Goal: Transaction & Acquisition: Subscribe to service/newsletter

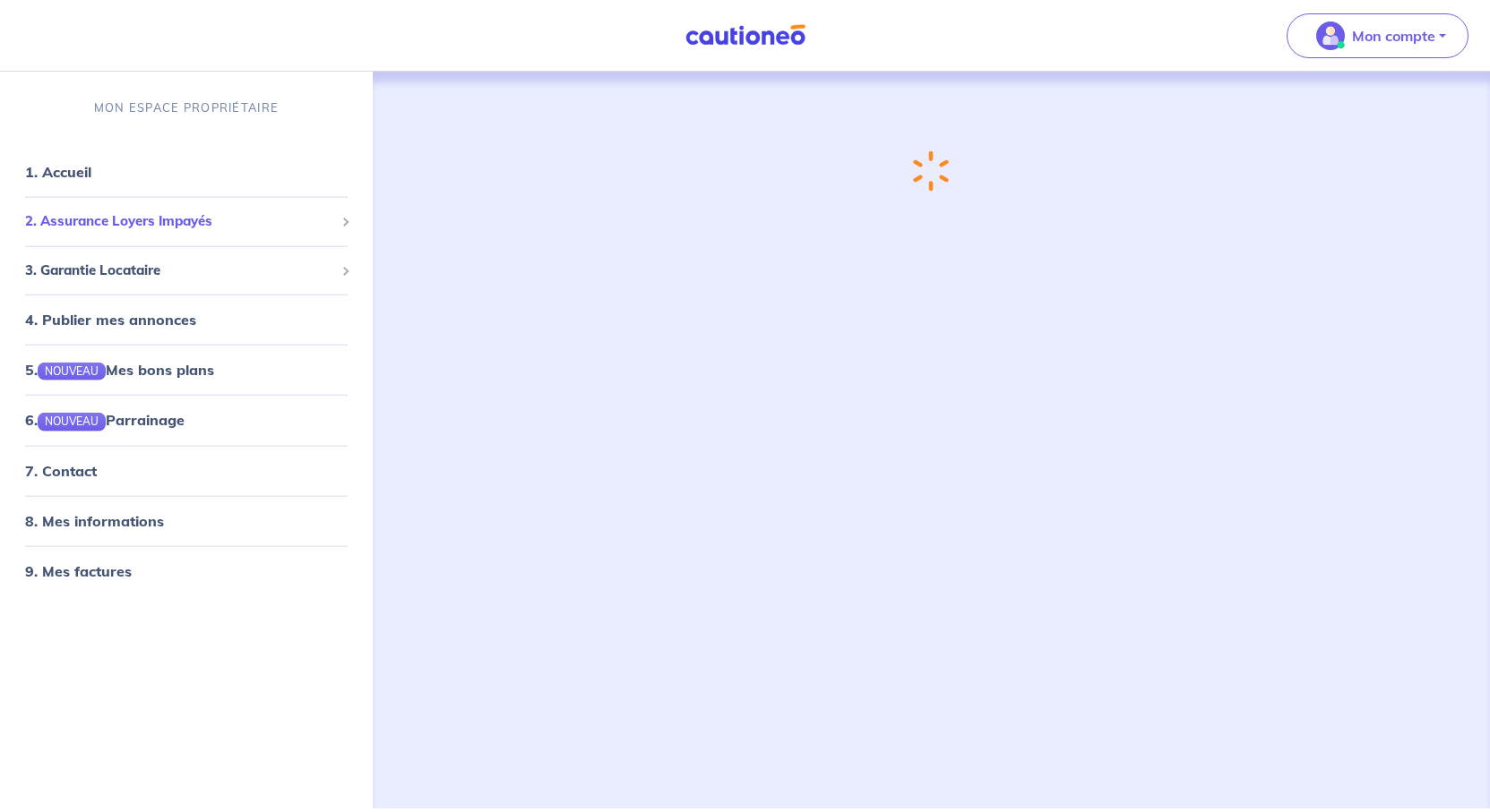
drag, startPoint x: 0, startPoint y: 0, endPoint x: 176, endPoint y: 258, distance: 312.3
click at [176, 232] on span "2. Assurance Loyers Impayés" at bounding box center [179, 221] width 309 height 21
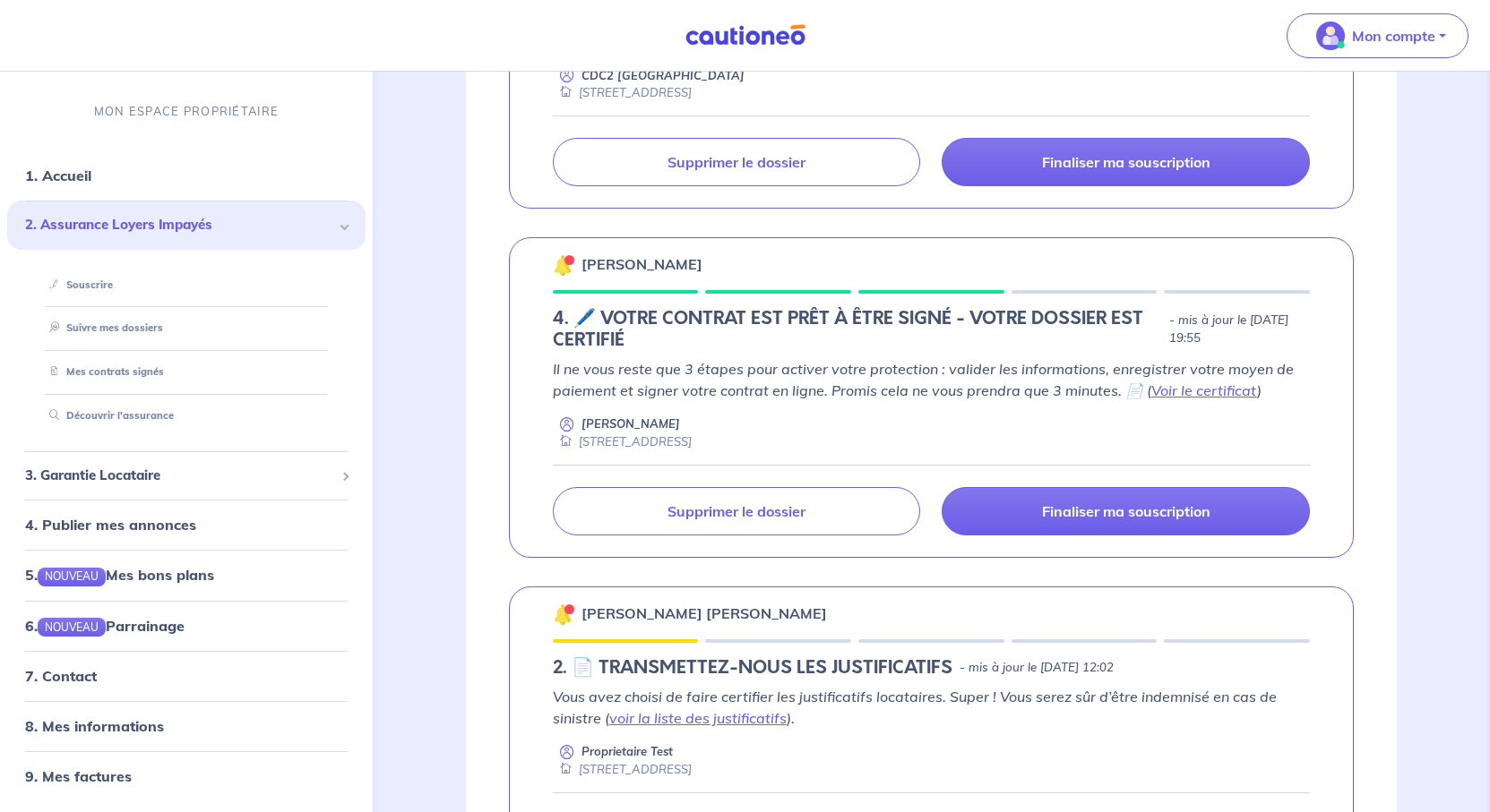
scroll to position [1433, 0]
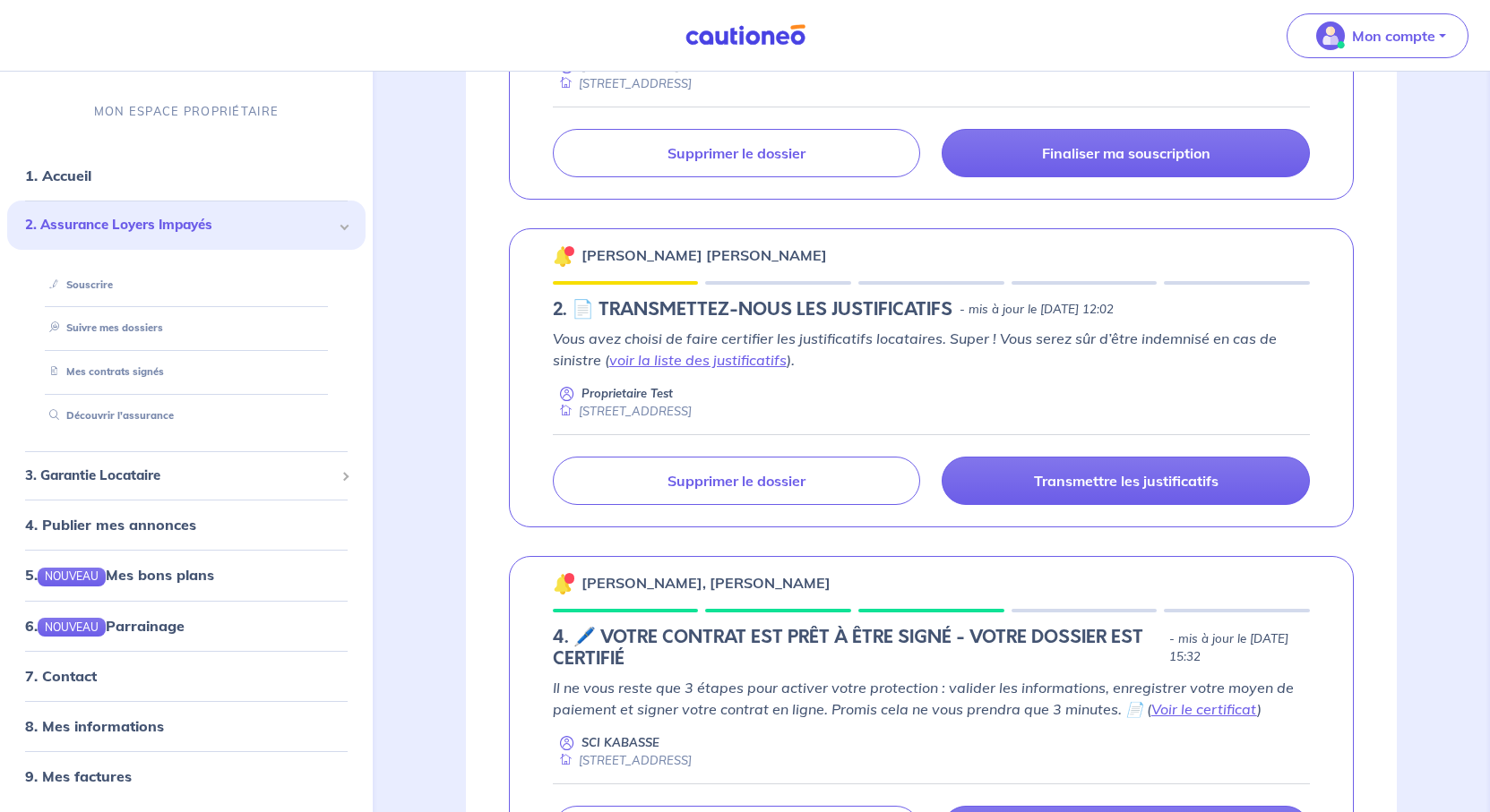
scroll to position [1792, 0]
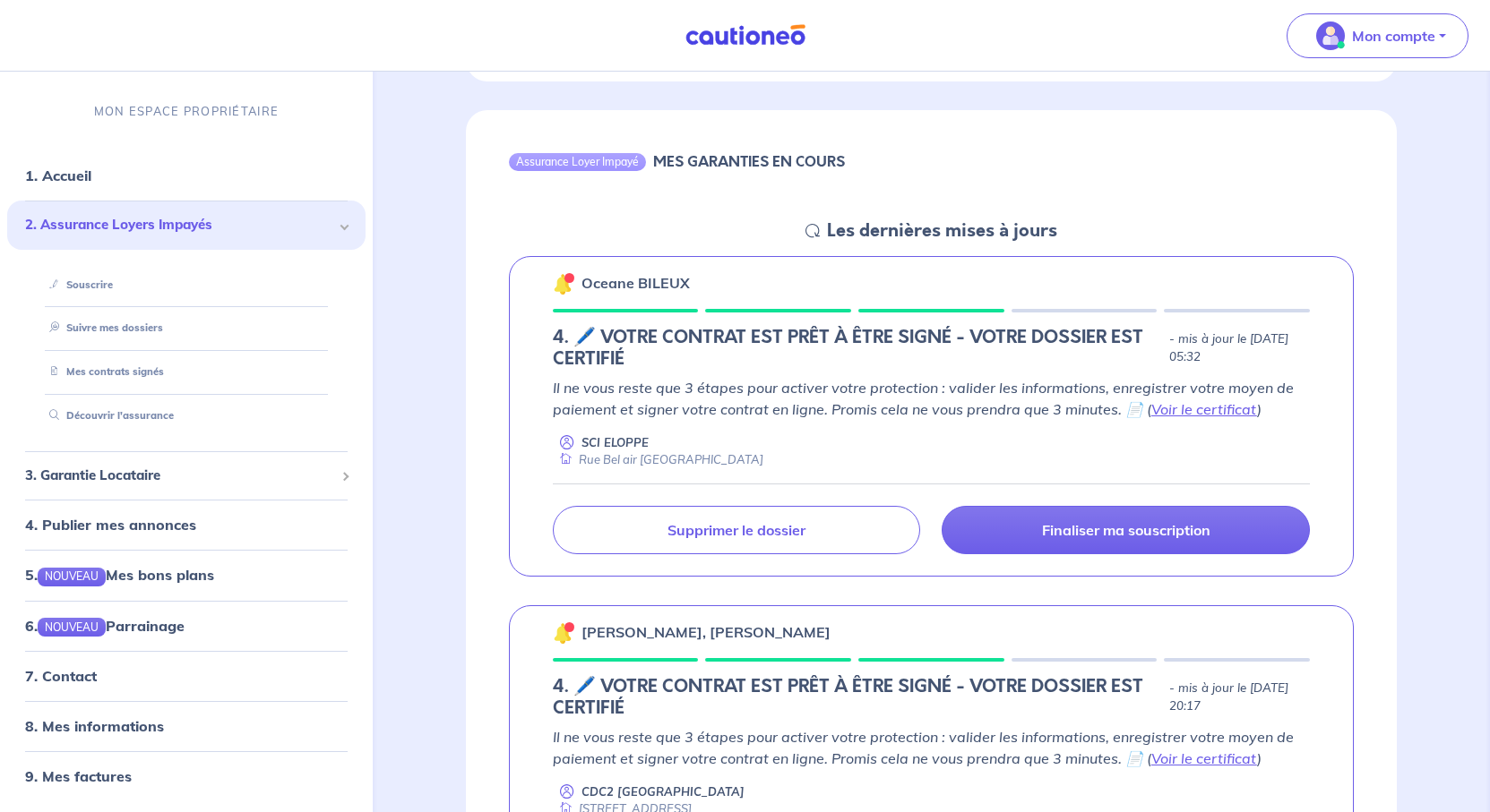
scroll to position [716, 0]
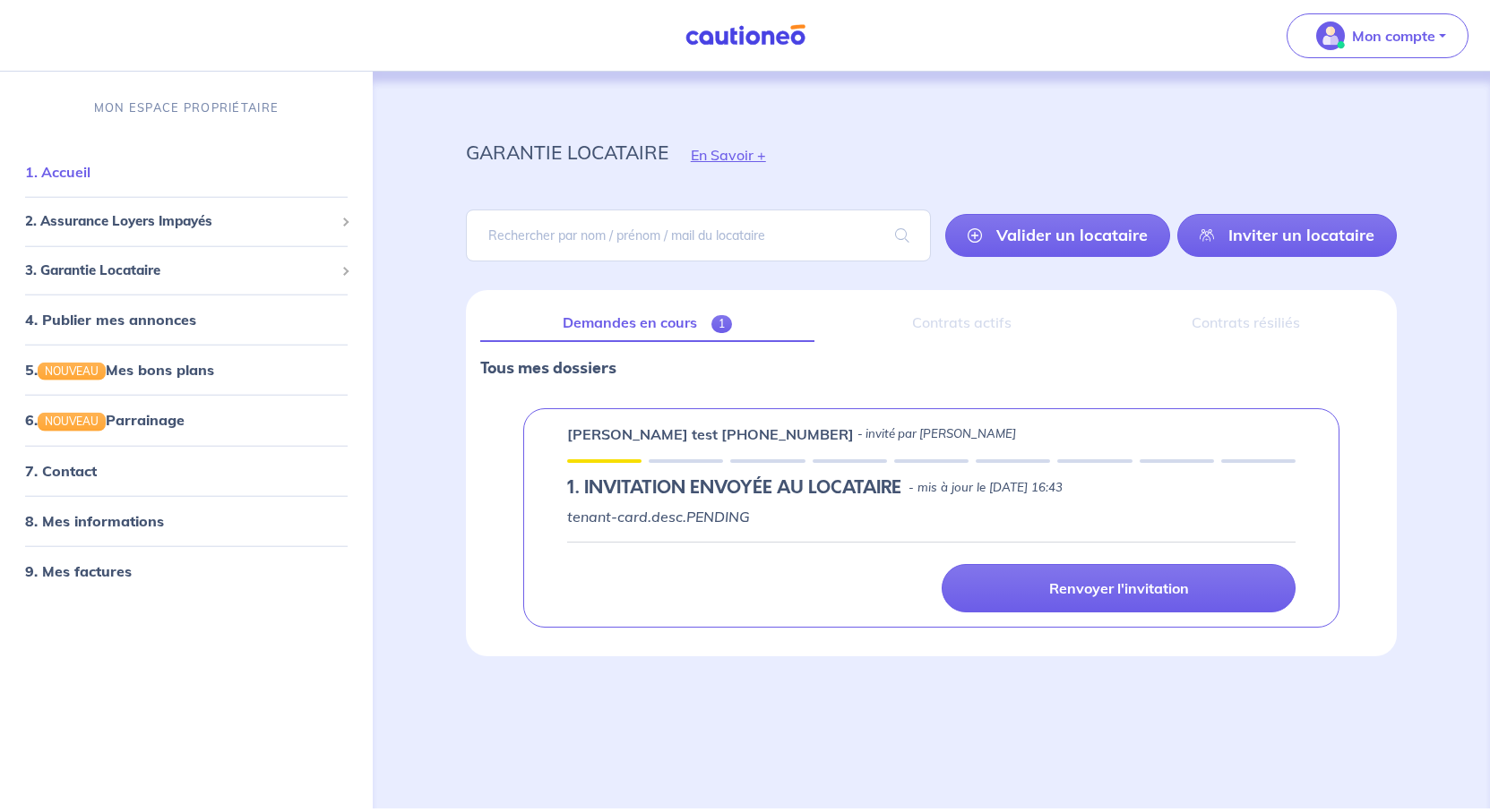
click at [91, 181] on link "1. Accueil" at bounding box center [57, 172] width 65 height 18
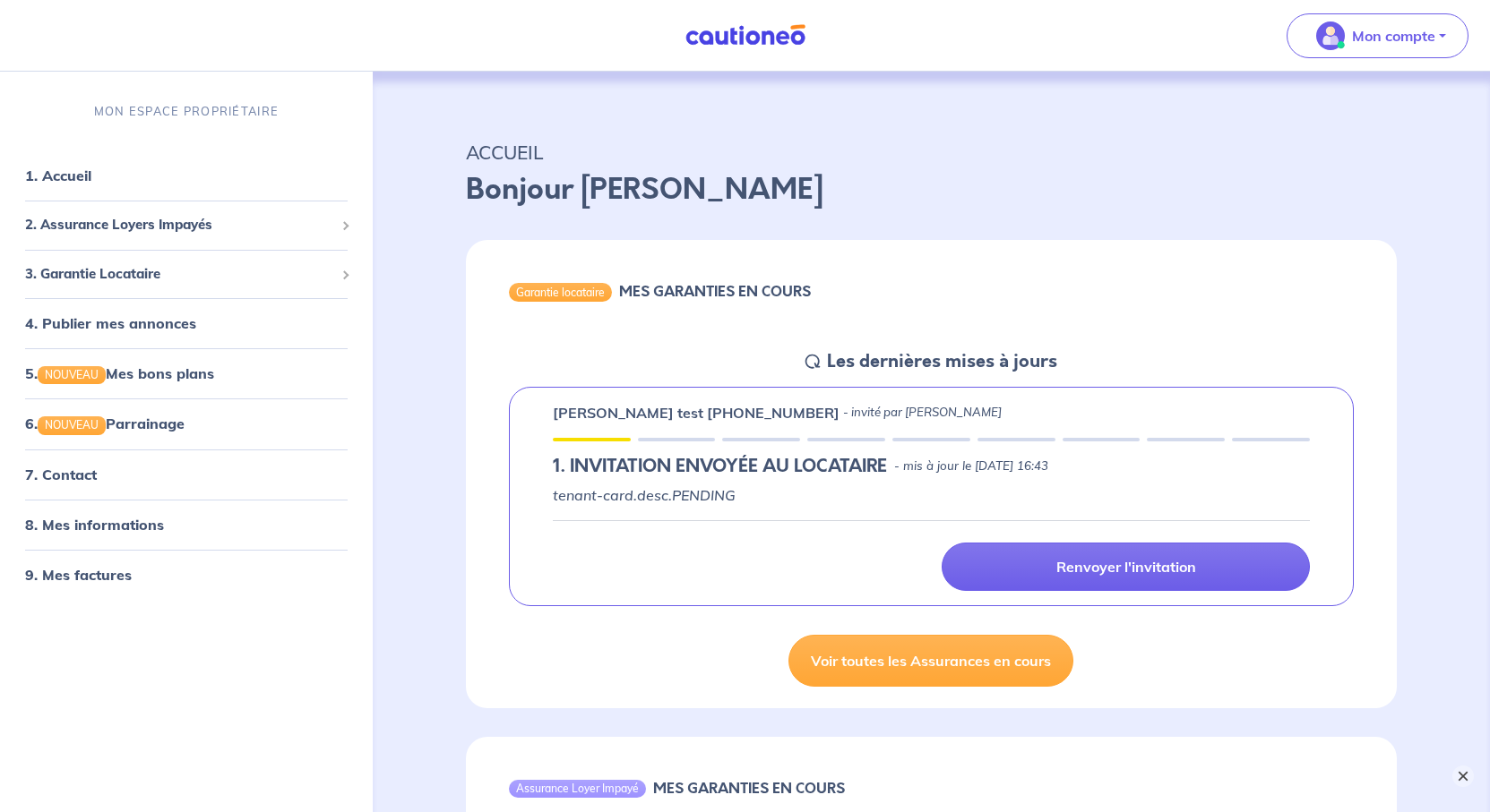
click at [1458, 778] on button "×" at bounding box center [1463, 776] width 22 height 22
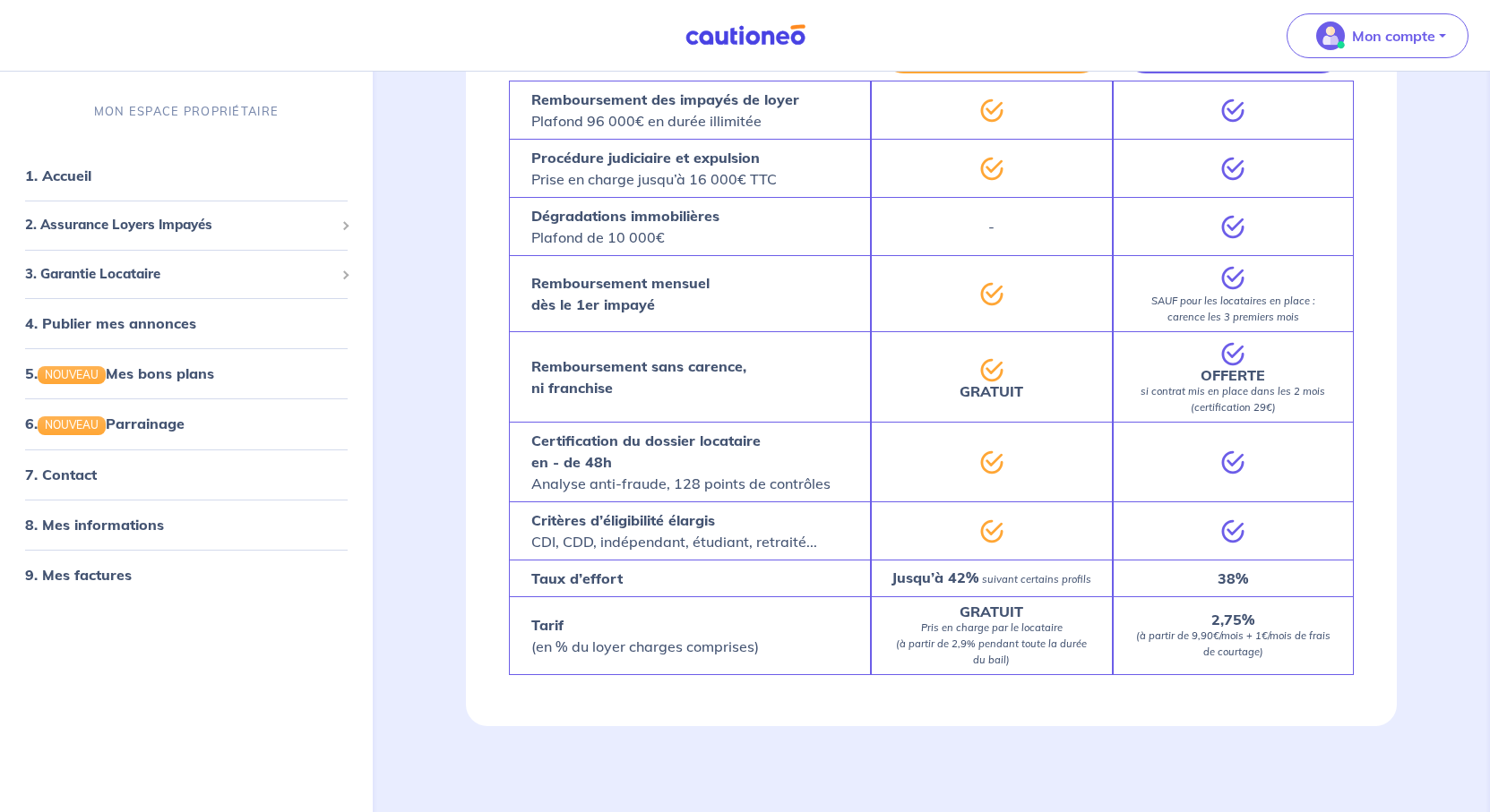
scroll to position [3209, 0]
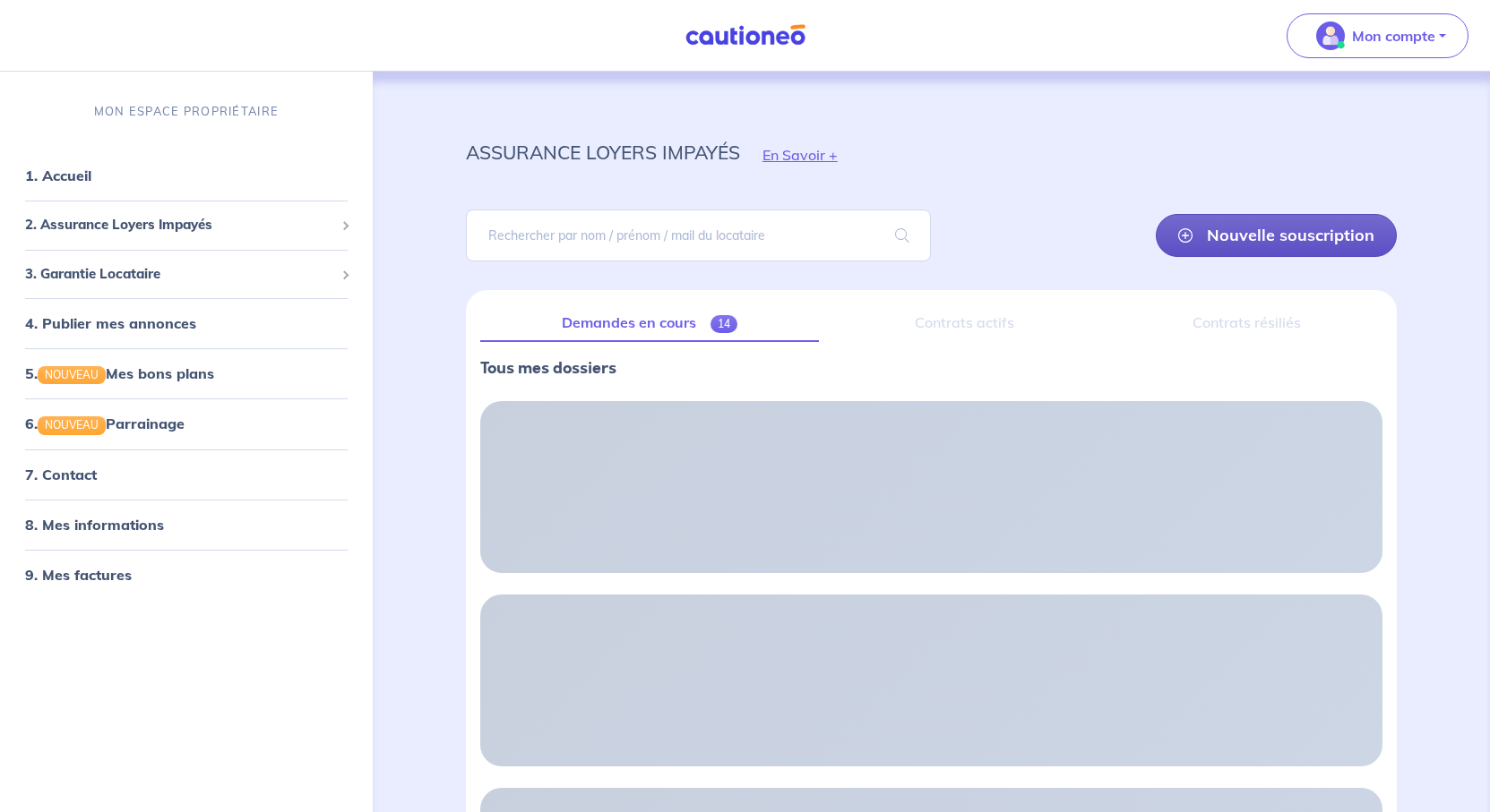
click at [1215, 258] on link "Nouvelle souscription" at bounding box center [1276, 236] width 241 height 43
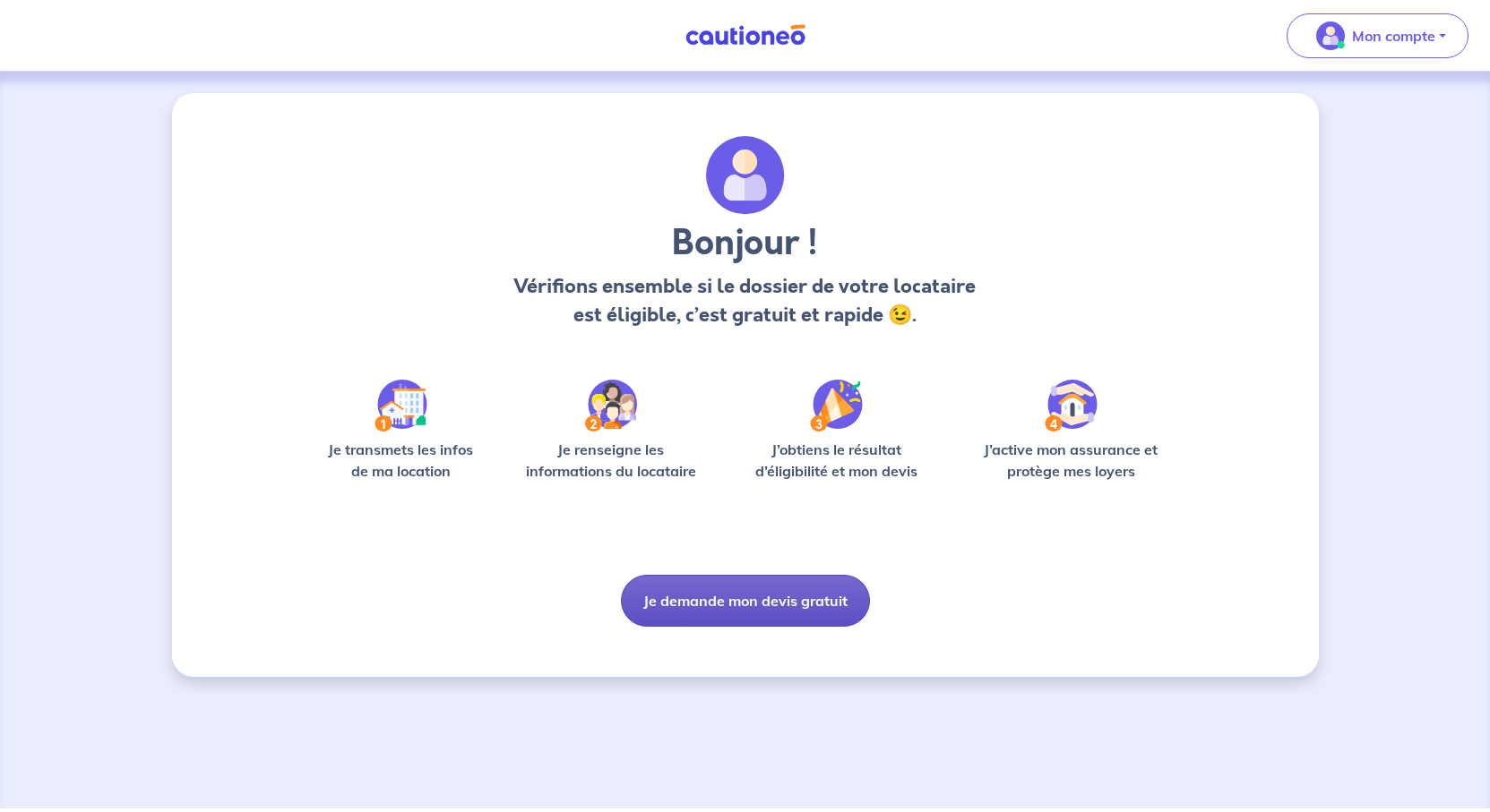
click at [800, 627] on button "Je demande mon devis gratuit" at bounding box center [745, 601] width 249 height 52
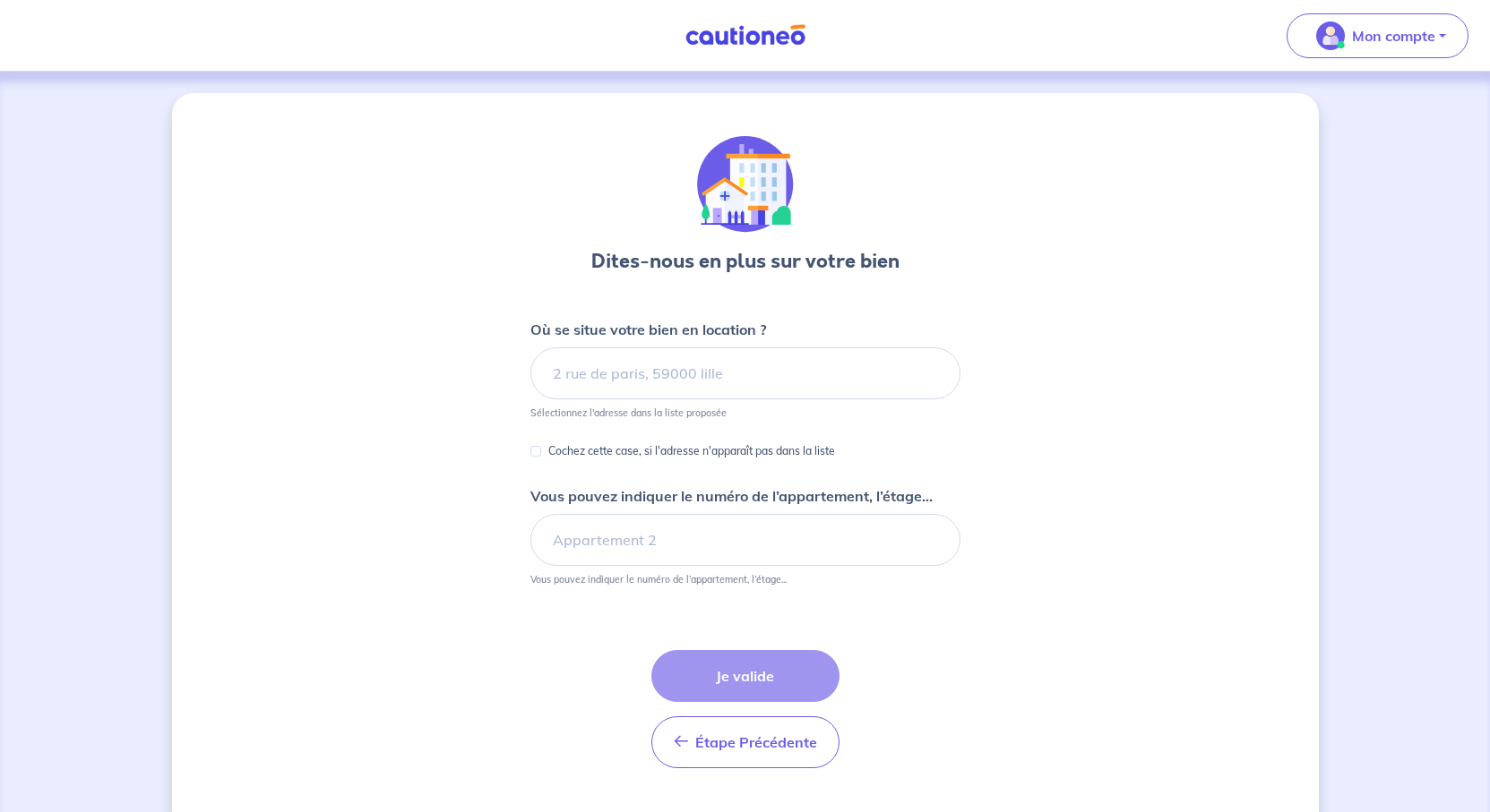
click at [393, 282] on div "Dites-nous en plus sur votre bien Où se situe votre bien en location ? Sélectio…" at bounding box center [745, 463] width 1147 height 740
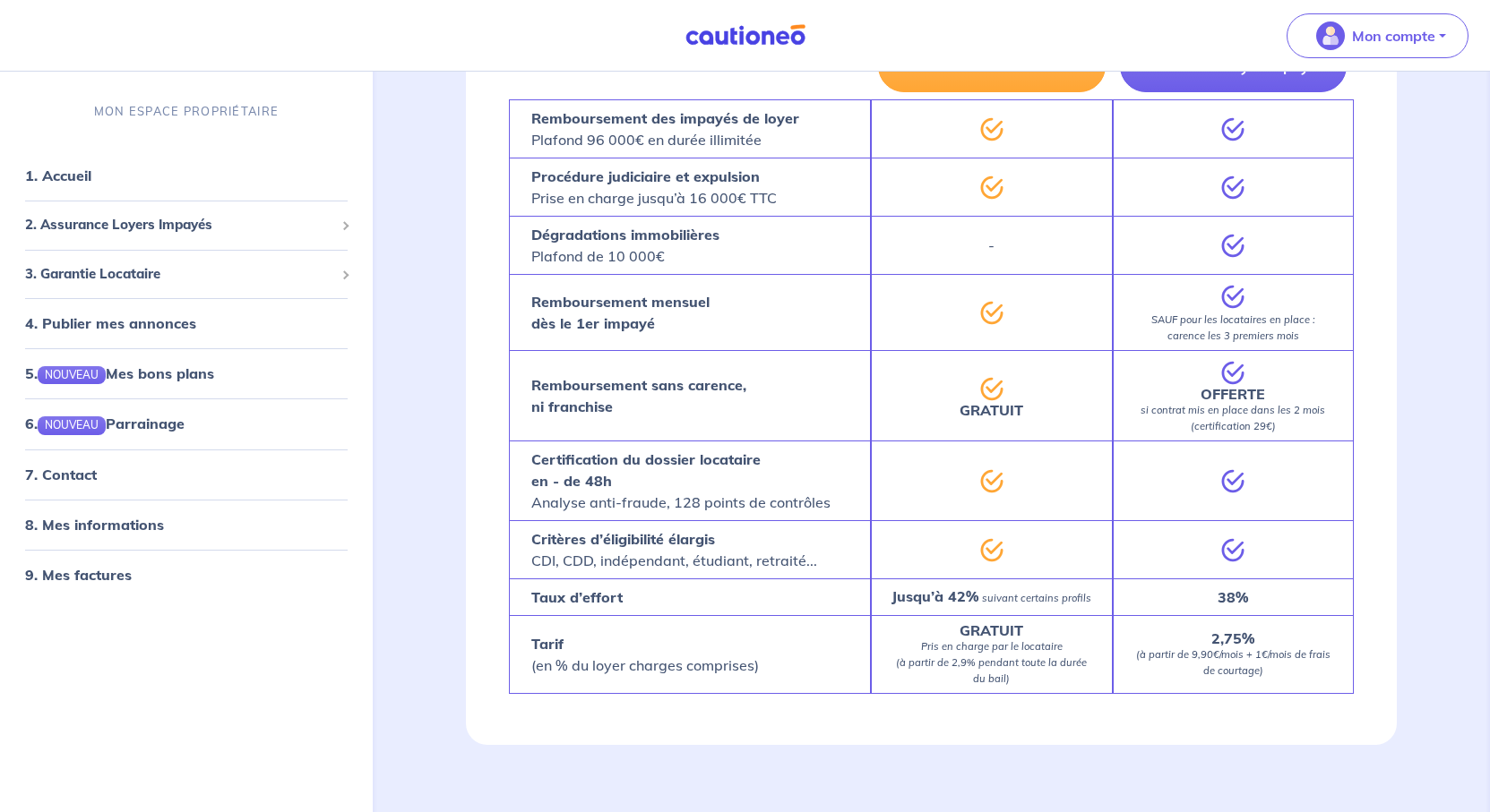
scroll to position [3314, 0]
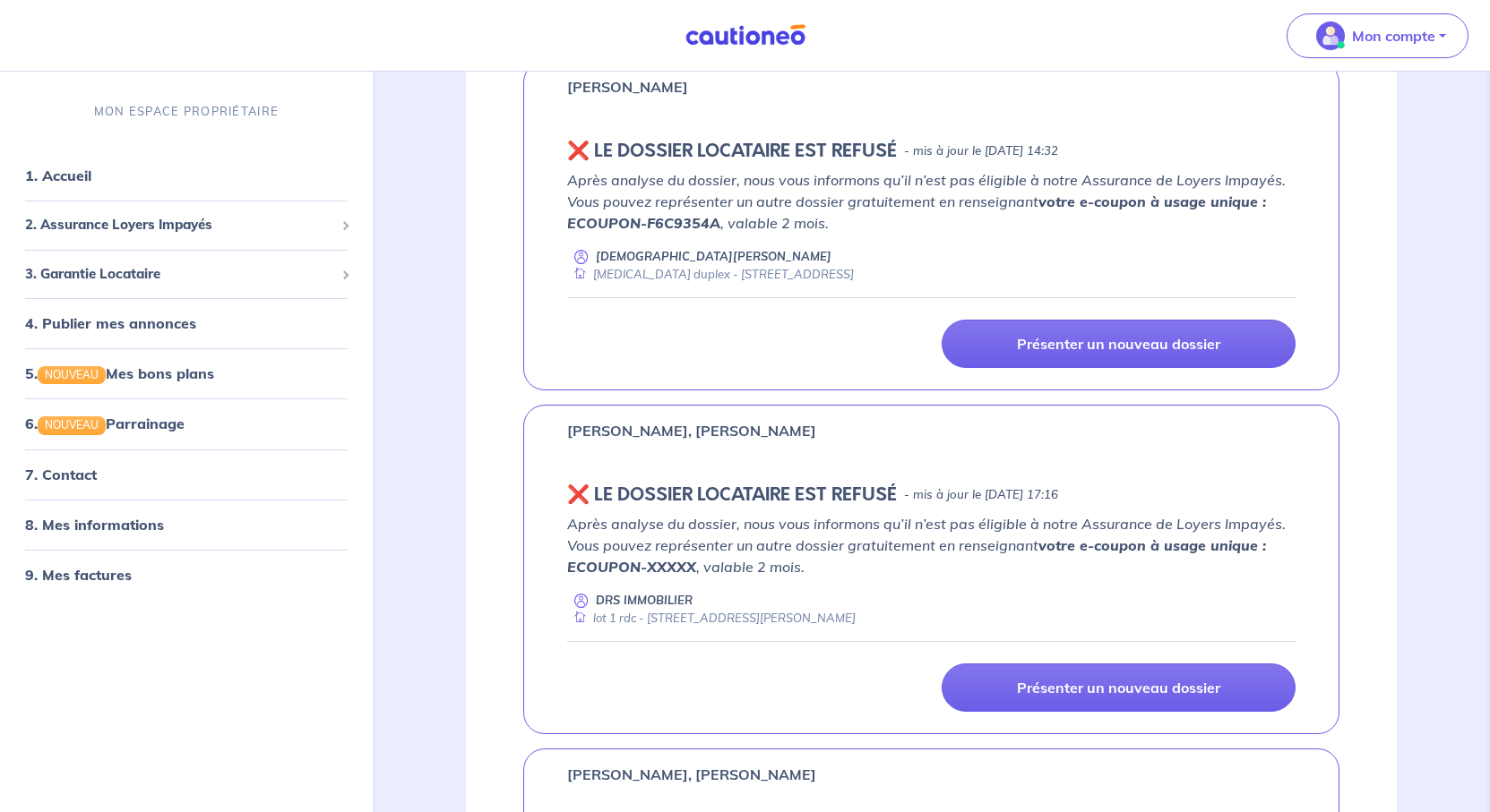
scroll to position [4299, 0]
